Goal: Task Accomplishment & Management: Manage account settings

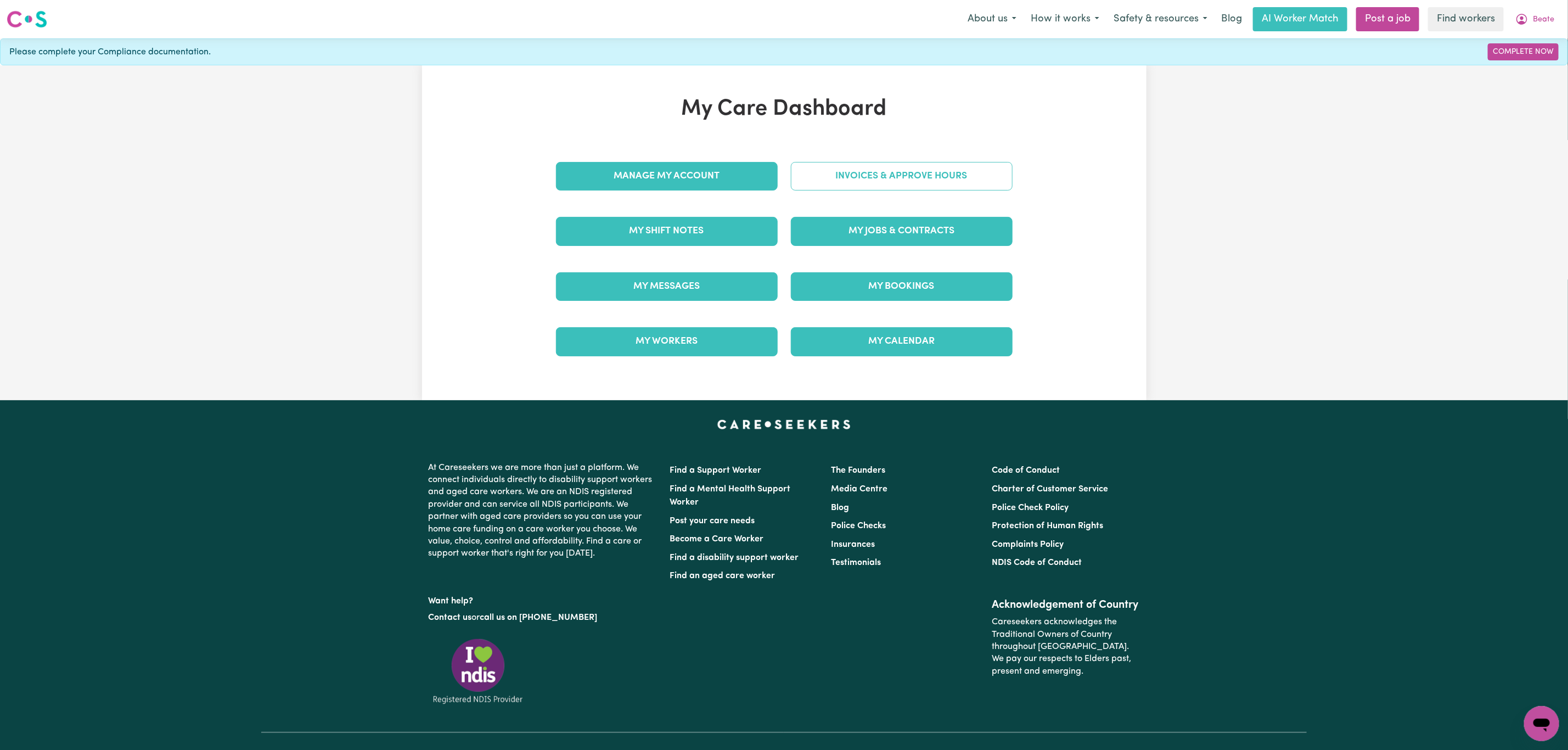
click at [890, 180] on link "Invoices & Approve Hours" at bounding box center [901, 176] width 222 height 29
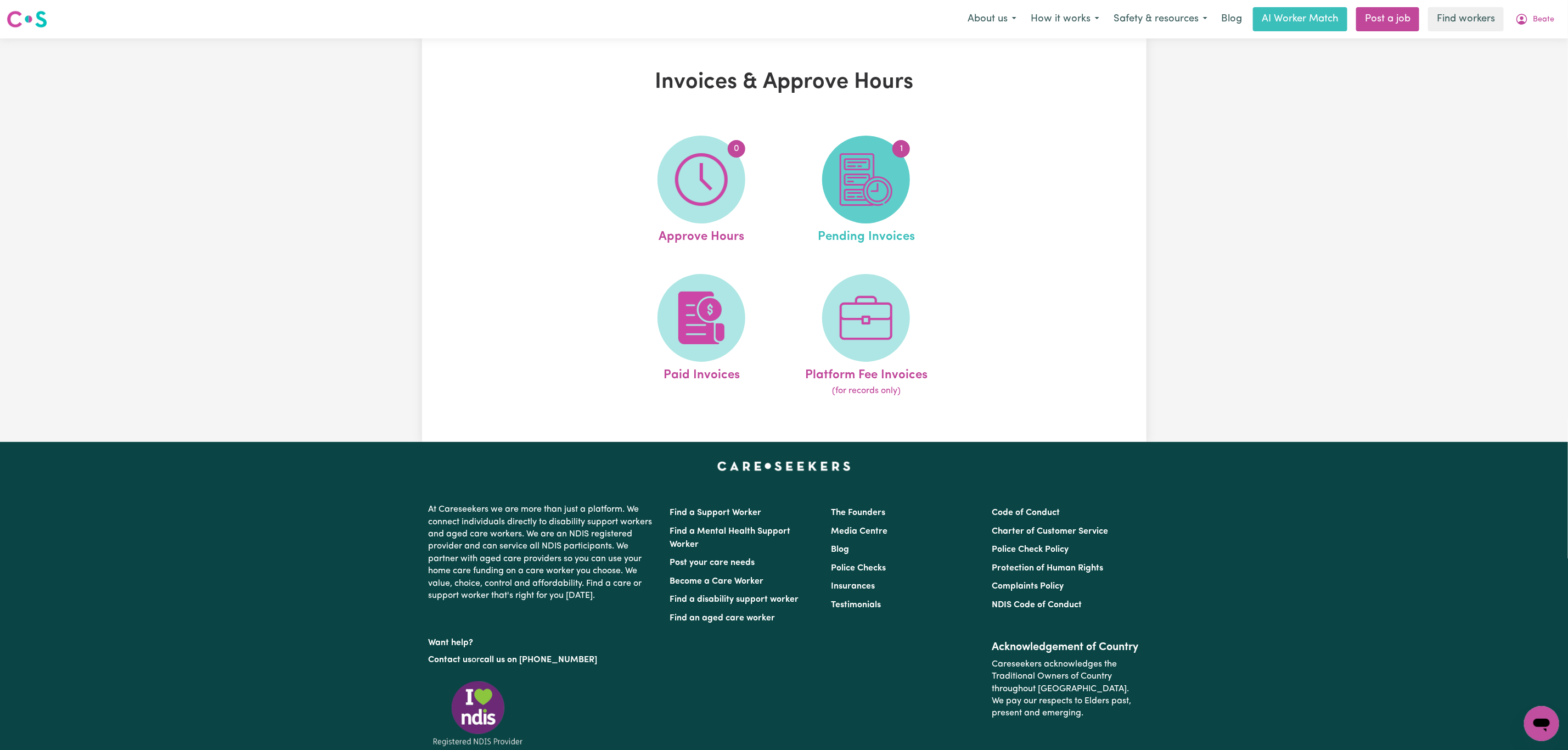
click at [870, 167] on img at bounding box center [866, 180] width 53 height 53
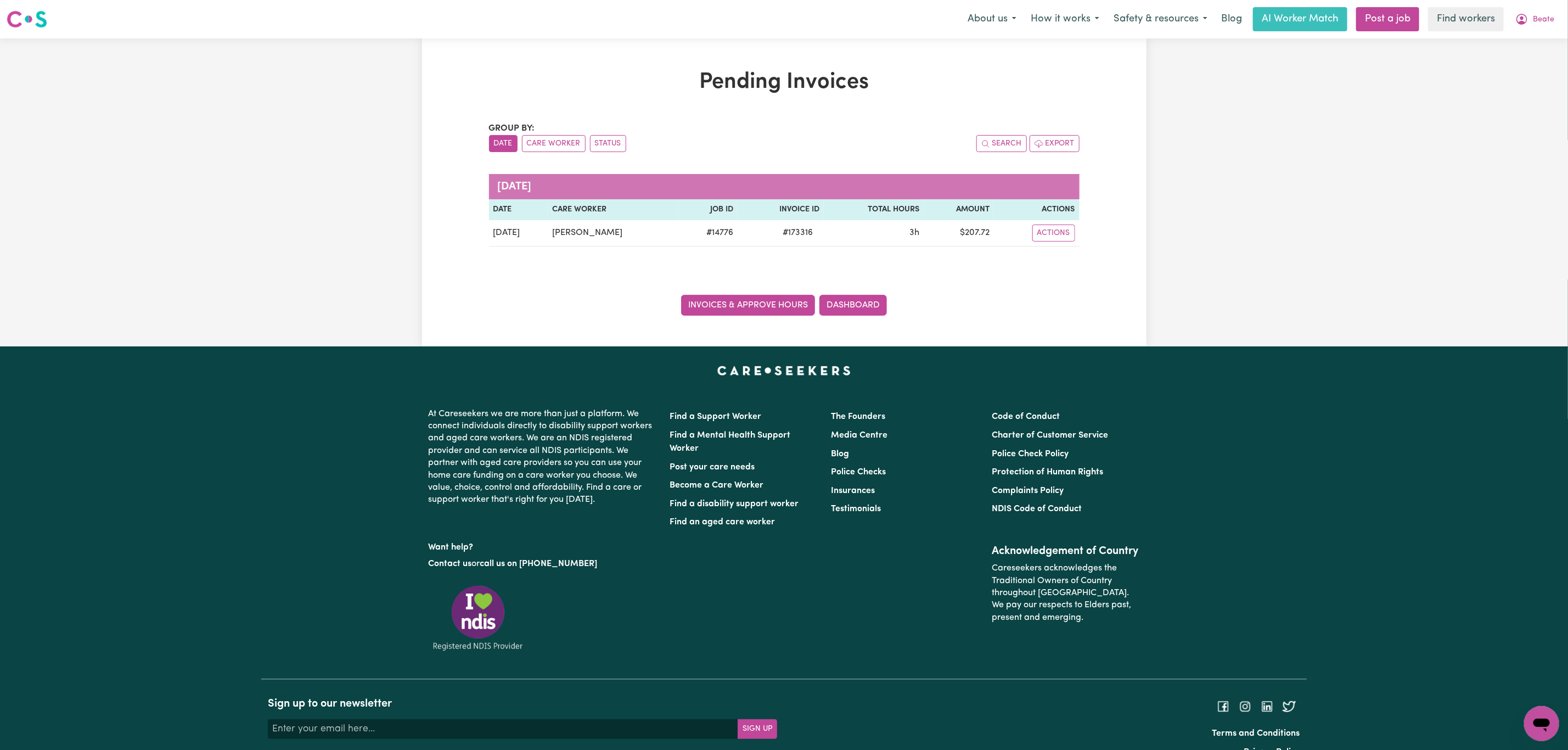
click at [727, 311] on link "Invoices & Approve Hours" at bounding box center [748, 305] width 134 height 21
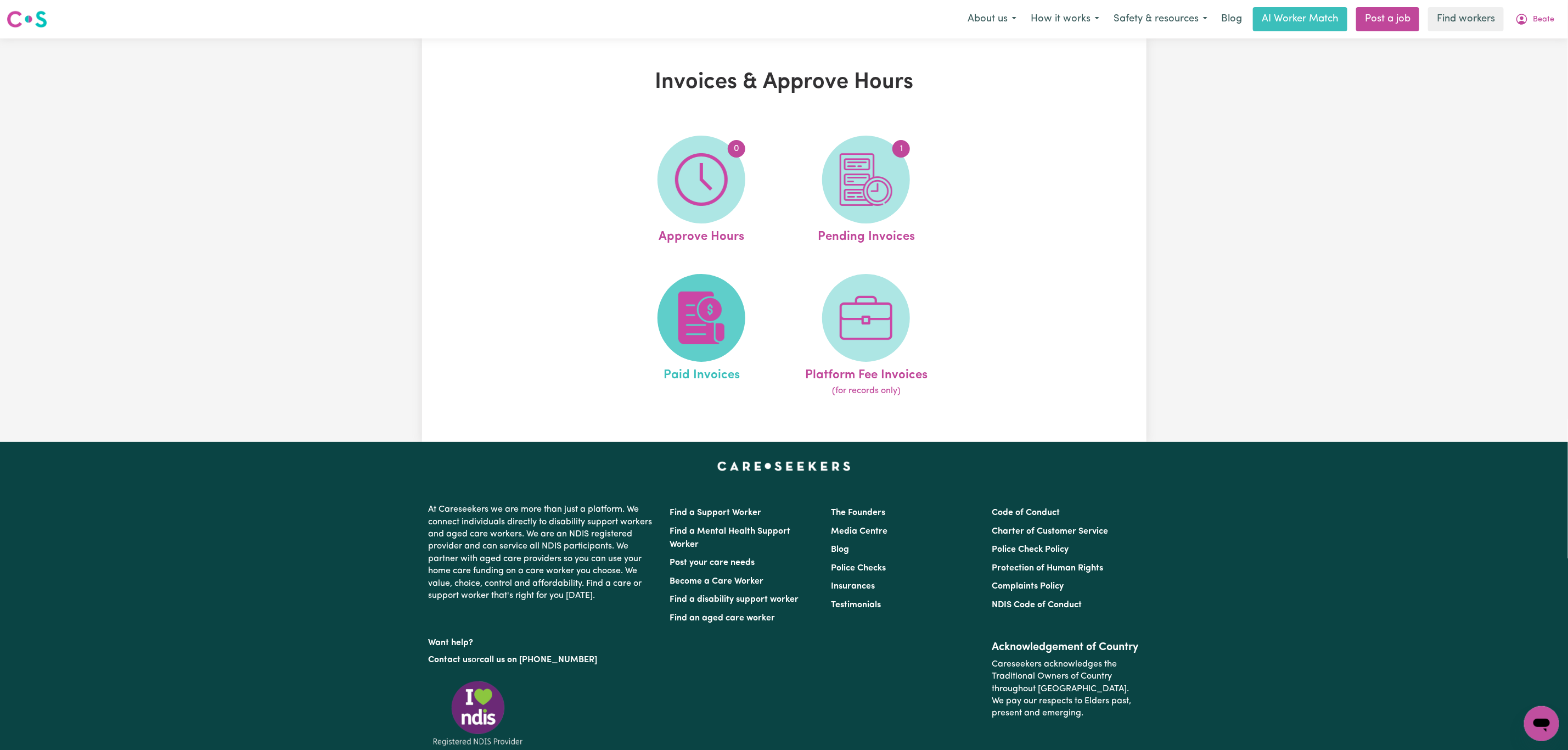
click at [699, 315] on img at bounding box center [701, 318] width 53 height 53
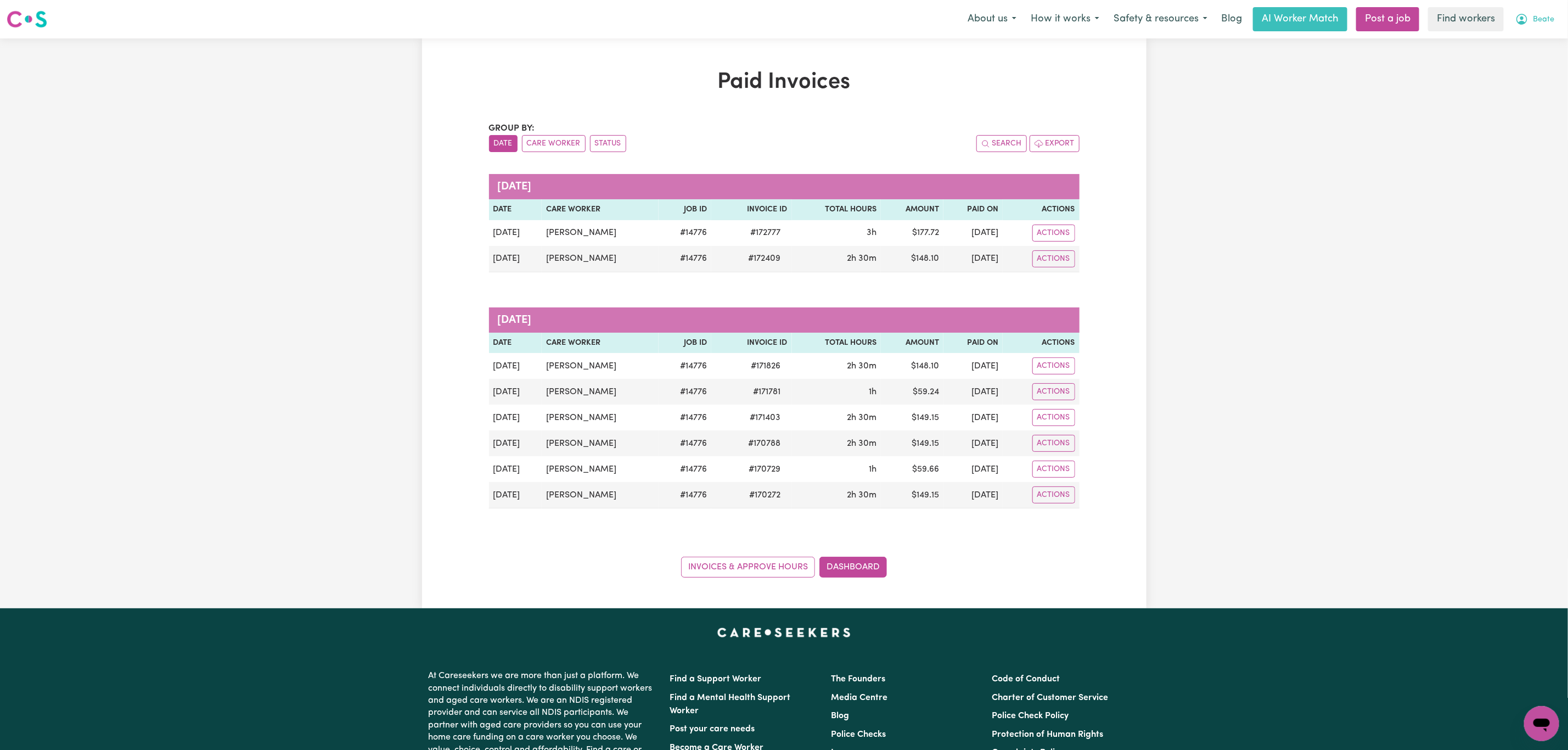
click at [1547, 16] on span "Beate" at bounding box center [1543, 20] width 21 height 12
click at [1521, 61] on link "Logout" at bounding box center [1517, 63] width 86 height 21
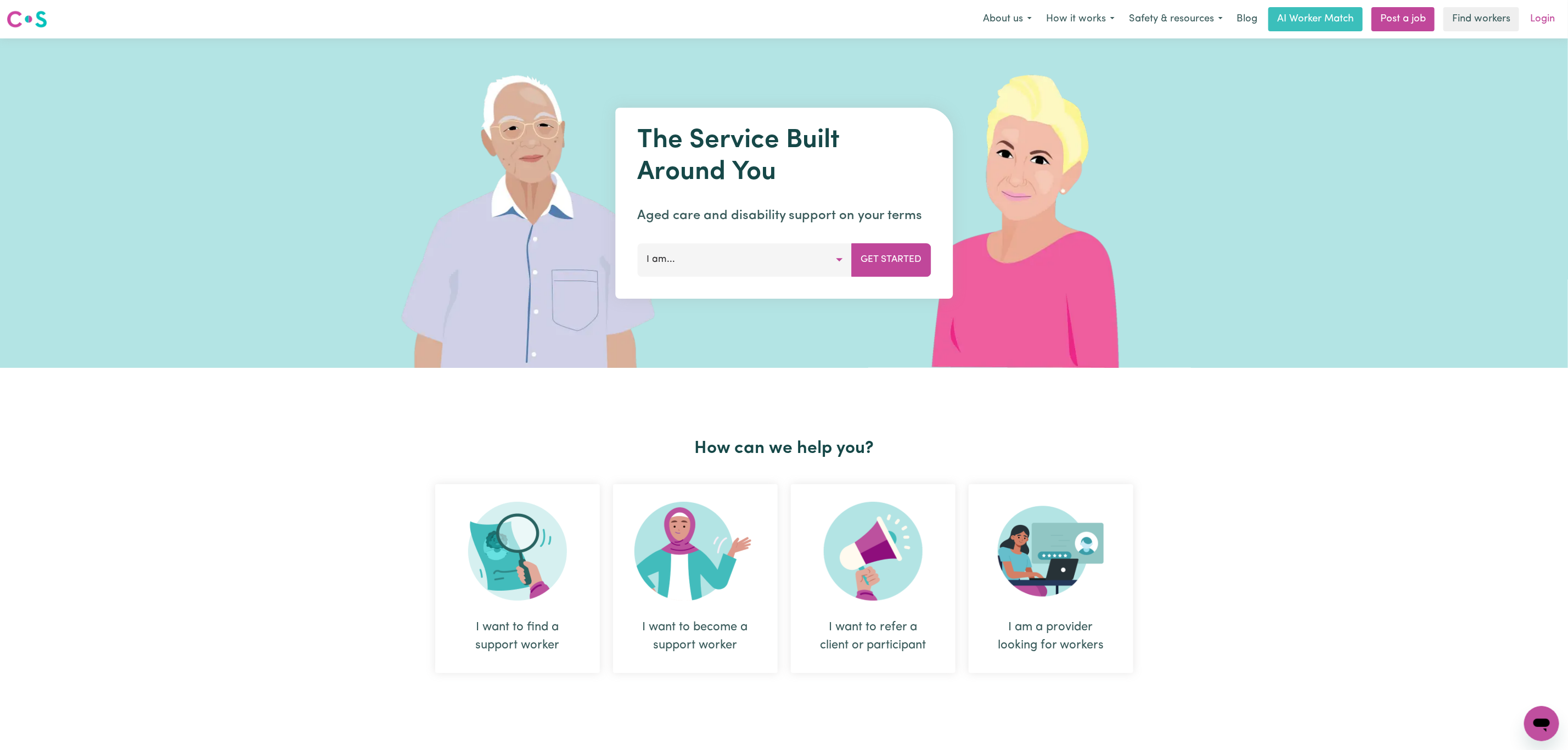
click at [1539, 27] on link "Login" at bounding box center [1542, 19] width 38 height 24
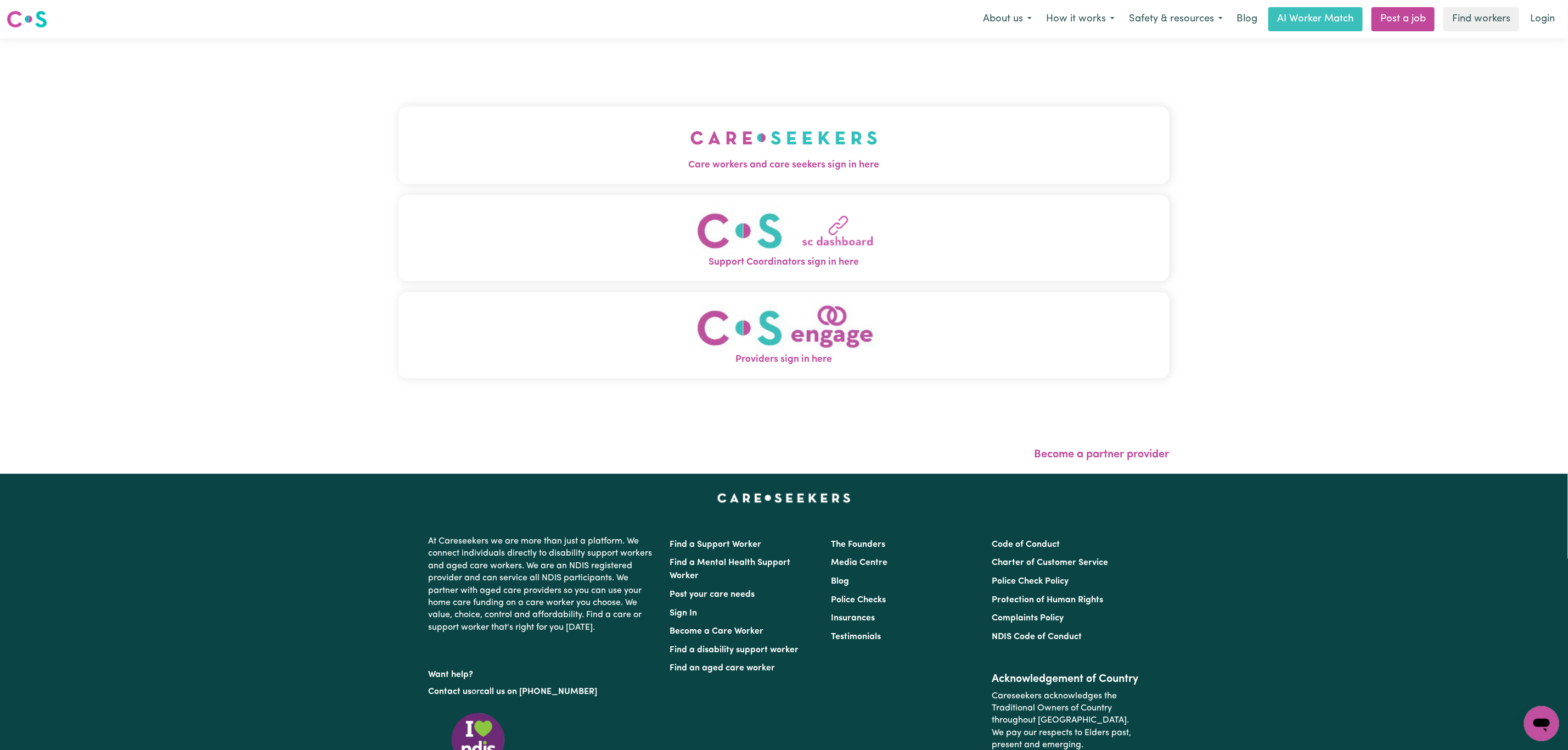
click at [674, 172] on span "Care workers and care seekers sign in here" at bounding box center [784, 165] width 771 height 14
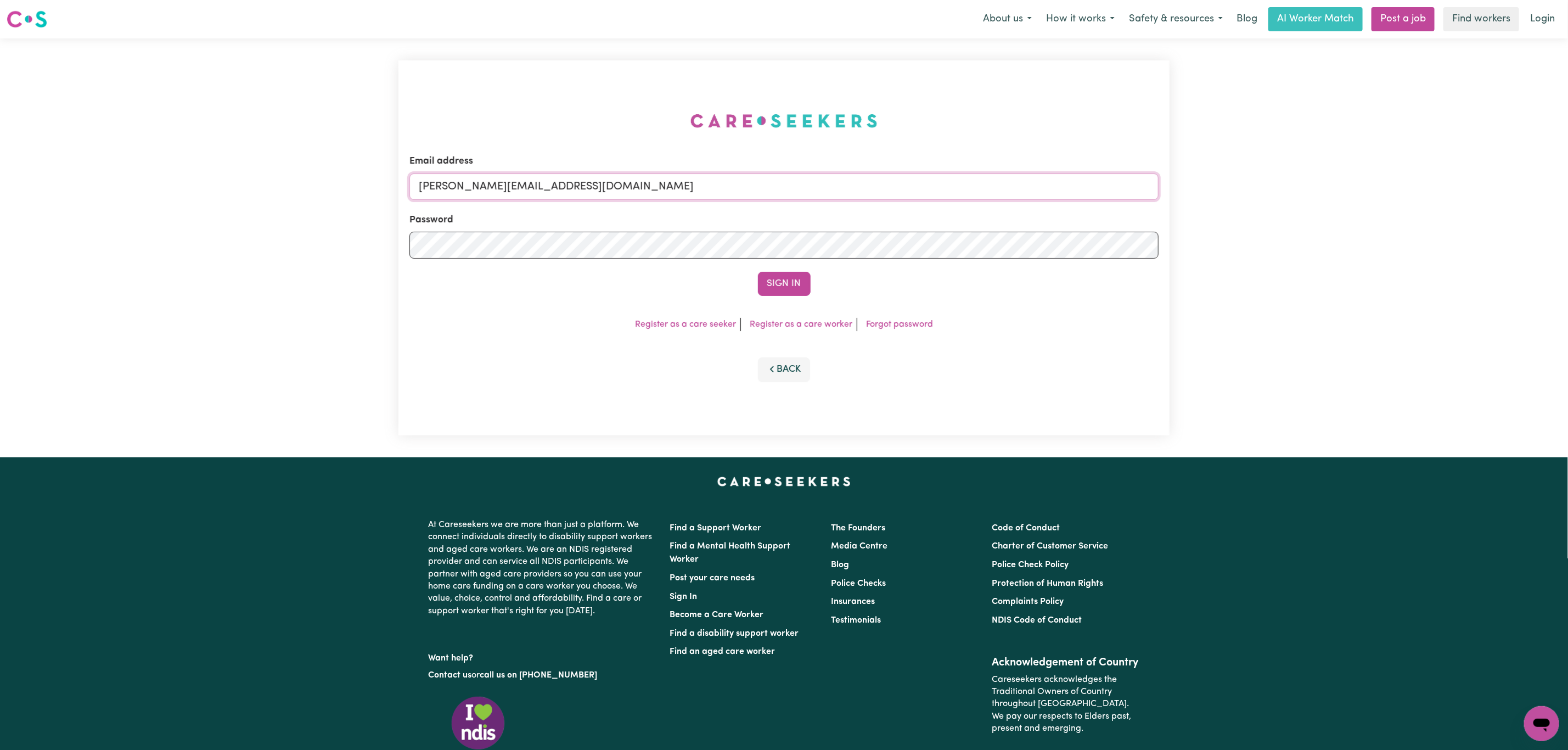
click at [467, 190] on input "[PERSON_NAME][EMAIL_ADDRESS][DOMAIN_NAME]" at bounding box center [784, 186] width 749 height 26
drag, startPoint x: 475, startPoint y: 192, endPoint x: 836, endPoint y: 180, distance: 361.2
click at [836, 180] on input "[EMAIL_ADDRESS][PERSON_NAME][DOMAIN_NAME]" at bounding box center [784, 186] width 749 height 26
type input "[EMAIL_ADDRESS][PERSON_NAME][DOMAIN_NAME]"
click at [758, 272] on button "Sign In" at bounding box center [784, 284] width 53 height 24
